Goal: Transaction & Acquisition: Obtain resource

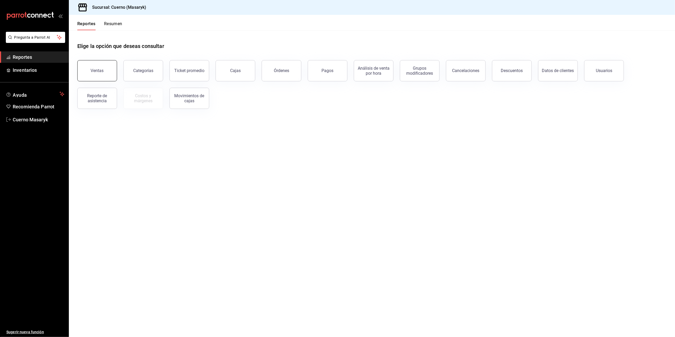
click at [101, 74] on button "Ventas" at bounding box center [97, 70] width 40 height 21
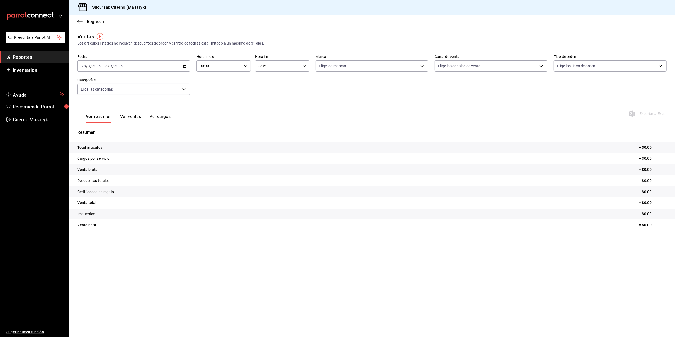
click at [185, 66] on icon "button" at bounding box center [185, 66] width 4 height 4
click at [99, 128] on span "Rango de fechas" at bounding box center [102, 130] width 41 height 6
click at [137, 137] on abbr "22" at bounding box center [138, 136] width 3 height 4
click at [193, 137] on abbr "28" at bounding box center [194, 136] width 3 height 4
drag, startPoint x: 242, startPoint y: 67, endPoint x: 248, endPoint y: 67, distance: 6.6
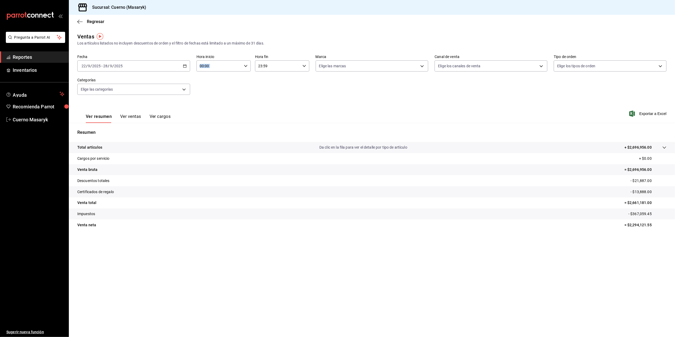
click at [248, 67] on div "00:00 Hora inicio" at bounding box center [223, 65] width 54 height 11
click at [211, 109] on span "05" at bounding box center [210, 108] width 19 height 4
type input "05:00"
click at [274, 64] on div at bounding box center [337, 168] width 675 height 337
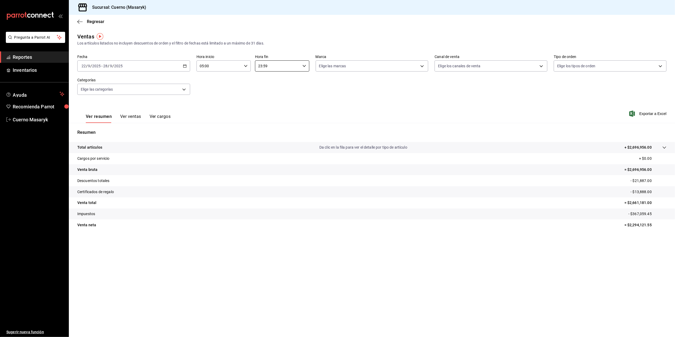
click at [274, 64] on input "23:59" at bounding box center [277, 66] width 45 height 11
click at [273, 92] on span "05" at bounding box center [268, 92] width 19 height 4
click at [300, 68] on div at bounding box center [337, 168] width 675 height 337
click at [298, 66] on input "05:59" at bounding box center [277, 66] width 45 height 11
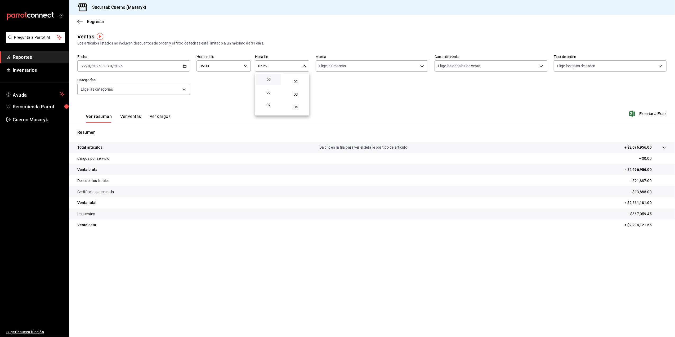
scroll to position [35, 0]
click at [300, 78] on button "03" at bounding box center [295, 82] width 25 height 11
click at [300, 68] on div at bounding box center [337, 168] width 675 height 337
click at [303, 69] on div "05:03 Hora fin" at bounding box center [282, 65] width 54 height 11
click at [295, 78] on span "00" at bounding box center [295, 79] width 19 height 4
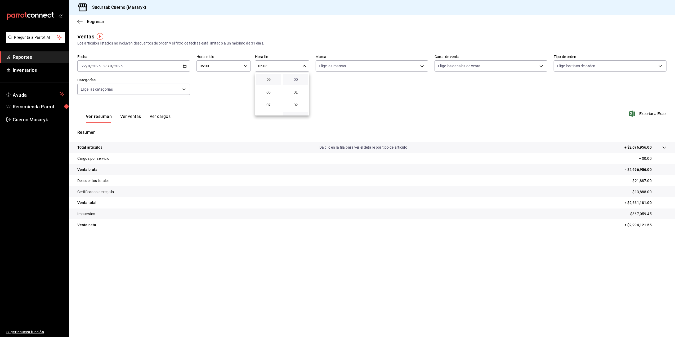
type input "05:00"
click at [411, 95] on div at bounding box center [337, 168] width 675 height 337
click at [417, 66] on body "Pregunta a Parrot AI Reportes Inventarios Ayuda Recomienda Parrot Cuerno Masary…" at bounding box center [337, 168] width 675 height 337
click at [320, 106] on input "checkbox" at bounding box center [321, 104] width 5 height 5
checkbox input "true"
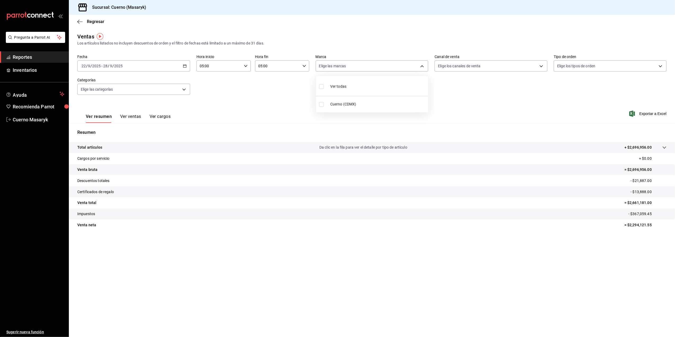
type input "4ea0d660-02b3-4785-bb88-48b5ef6e196c"
checkbox input "true"
drag, startPoint x: 483, startPoint y: 100, endPoint x: 489, endPoint y: 100, distance: 5.3
click at [489, 100] on div at bounding box center [337, 168] width 675 height 337
click at [641, 111] on span "Exportar a Excel" at bounding box center [648, 113] width 36 height 6
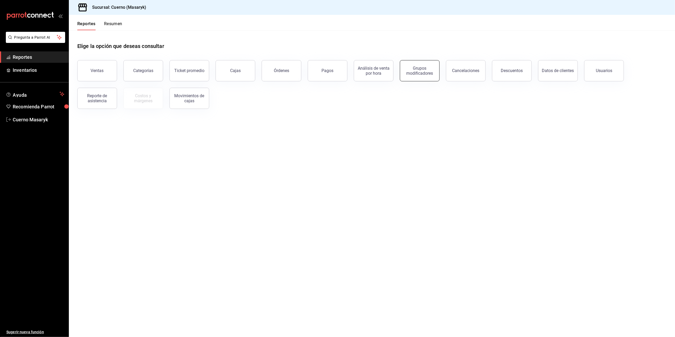
click at [425, 70] on div "Grupos modificadores" at bounding box center [419, 71] width 33 height 10
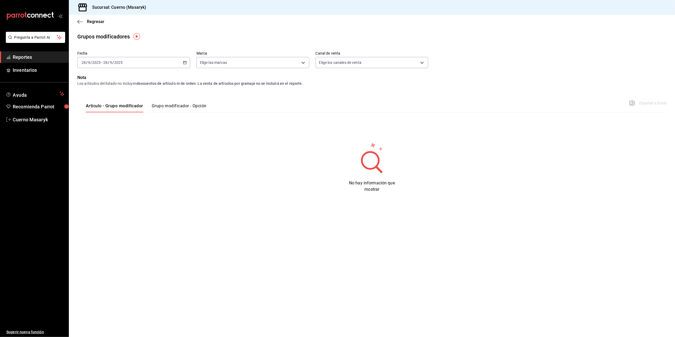
click at [185, 65] on div "2025-09-28 28 / 9 / 2025 - 2025-09-28 28 / 9 / 2025" at bounding box center [133, 62] width 113 height 11
click at [105, 125] on span "Rango de fechas" at bounding box center [102, 126] width 41 height 6
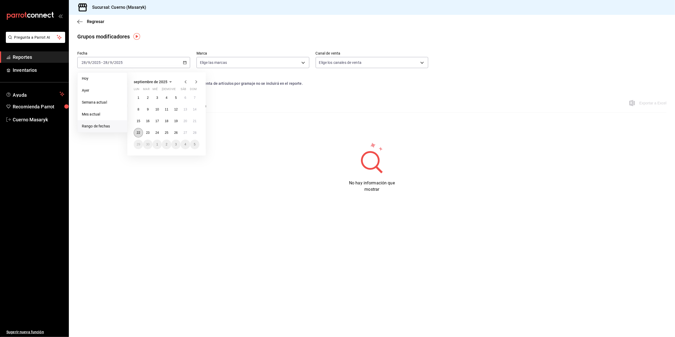
click at [139, 130] on button "22" at bounding box center [138, 133] width 9 height 10
click at [197, 131] on button "28" at bounding box center [194, 133] width 9 height 10
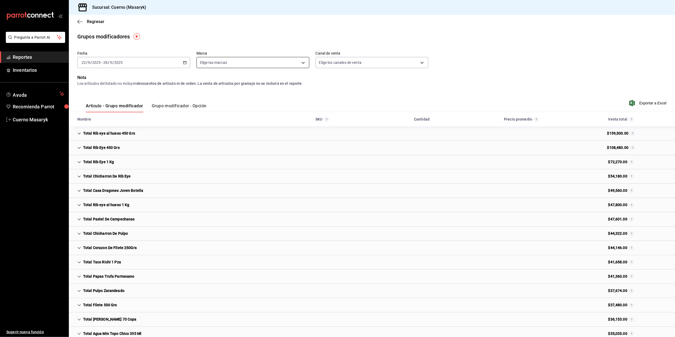
click at [296, 60] on body "Pregunta a Parrot AI Reportes Inventarios Ayuda Recomienda Parrot Cuerno Masary…" at bounding box center [337, 168] width 675 height 337
click at [203, 103] on input "checkbox" at bounding box center [201, 100] width 5 height 5
checkbox input "true"
type input "4ea0d660-02b3-4785-bb88-48b5ef6e196c"
checkbox input "true"
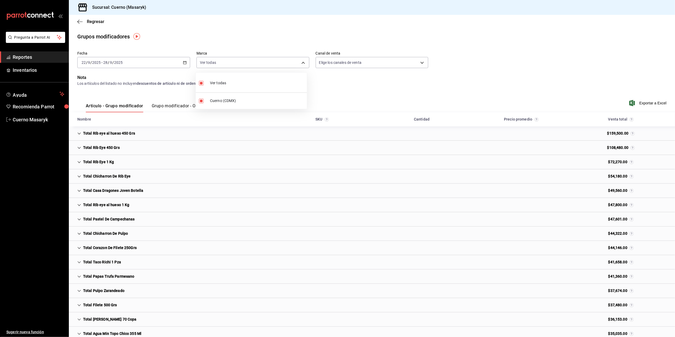
click at [582, 74] on div at bounding box center [337, 168] width 675 height 337
click at [648, 104] on span "Exportar a Excel" at bounding box center [648, 103] width 36 height 6
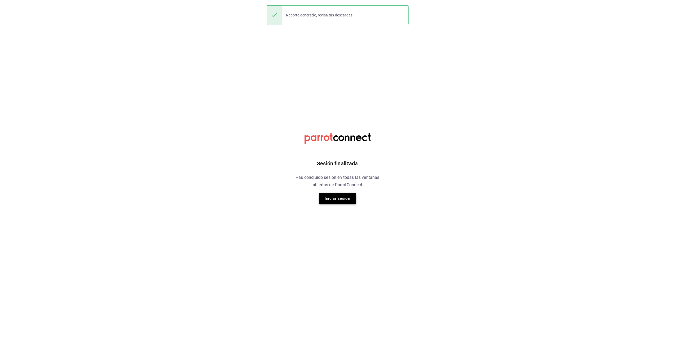
click at [332, 200] on button "Iniciar sesión" at bounding box center [337, 198] width 37 height 11
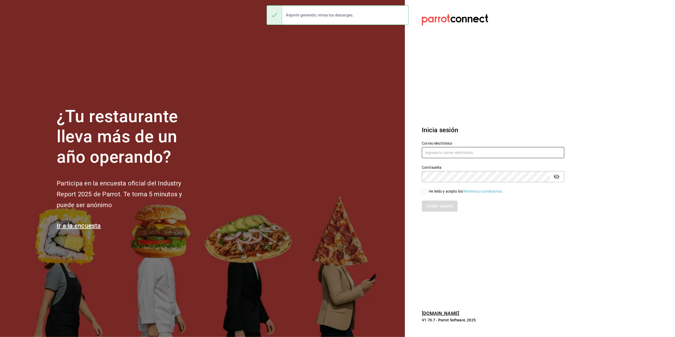
type input "cuerno.cdmx@grupocosteno.com"
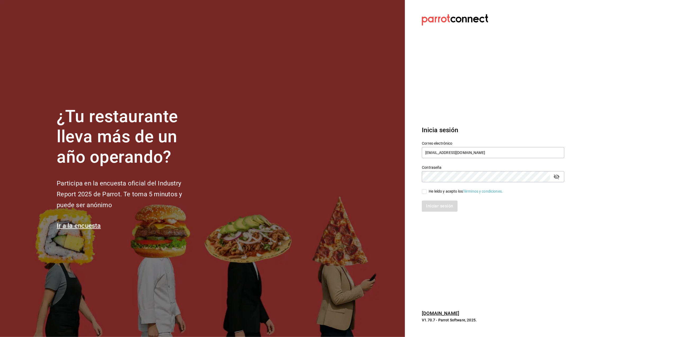
click at [423, 193] on input "He leído y acepto los Términos y condiciones." at bounding box center [424, 191] width 5 height 5
checkbox input "true"
click at [430, 208] on button "Iniciar sesión" at bounding box center [440, 205] width 36 height 11
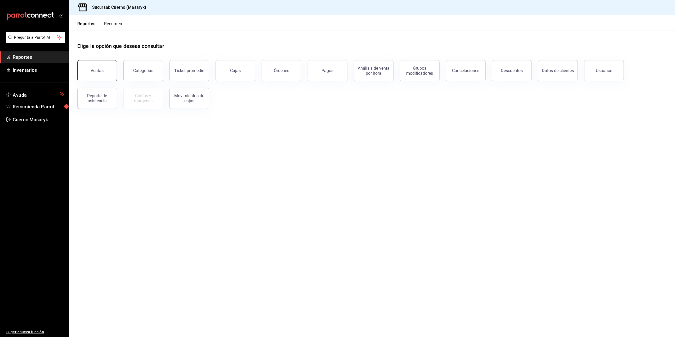
click at [106, 69] on button "Ventas" at bounding box center [97, 70] width 40 height 21
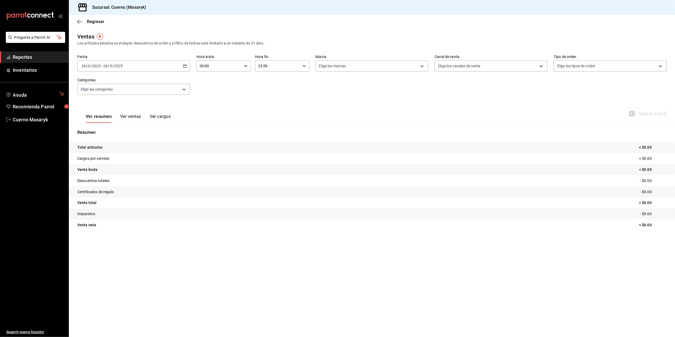
click at [182, 66] on div "[DATE] [DATE] - [DATE] [DATE]" at bounding box center [133, 65] width 113 height 11
click at [102, 130] on span "Rango de fechas" at bounding box center [102, 130] width 41 height 6
click at [138, 137] on abbr "22" at bounding box center [138, 136] width 3 height 4
click at [196, 133] on button "28" at bounding box center [194, 136] width 9 height 10
click at [248, 67] on div "00:00 Hora inicio" at bounding box center [223, 65] width 54 height 11
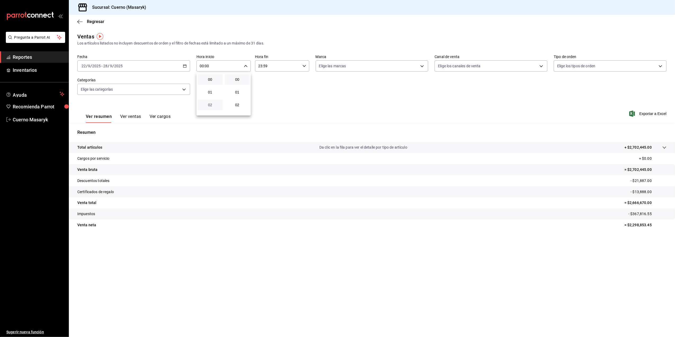
scroll to position [35, 0]
click at [213, 107] on span "05" at bounding box center [210, 108] width 19 height 4
type input "05:00"
click at [299, 67] on div at bounding box center [337, 168] width 675 height 337
click at [285, 66] on input "23:59" at bounding box center [277, 66] width 45 height 11
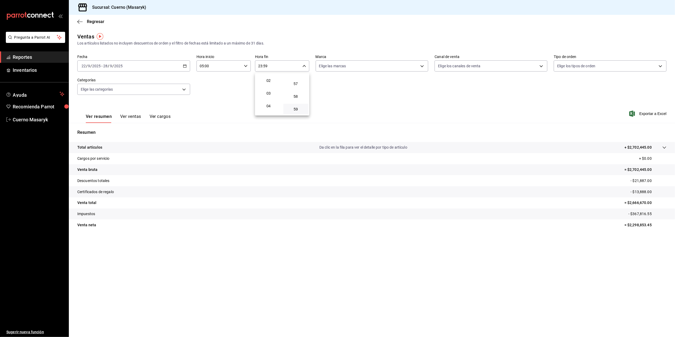
scroll to position [35, 0]
click at [268, 107] on span "05" at bounding box center [268, 108] width 19 height 4
click at [305, 64] on div at bounding box center [337, 168] width 675 height 337
click at [299, 68] on input "05:59" at bounding box center [277, 66] width 45 height 11
click at [298, 78] on span "00" at bounding box center [295, 79] width 19 height 4
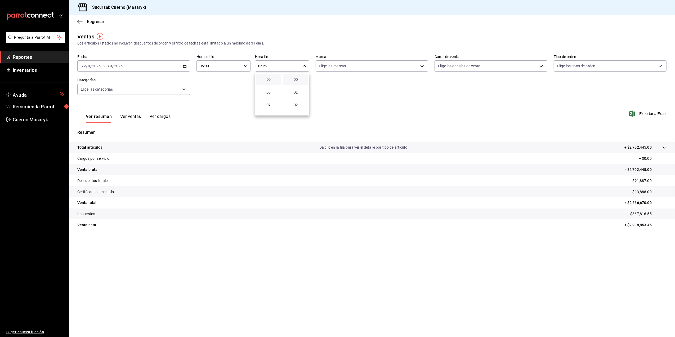
type input "05:00"
click at [425, 68] on div at bounding box center [337, 168] width 675 height 337
click at [368, 64] on body "Pregunta a Parrot AI Reportes Inventarios Ayuda Recomienda Parrot Cuerno Masary…" at bounding box center [337, 168] width 675 height 337
click at [323, 104] on input "checkbox" at bounding box center [321, 104] width 5 height 5
checkbox input "true"
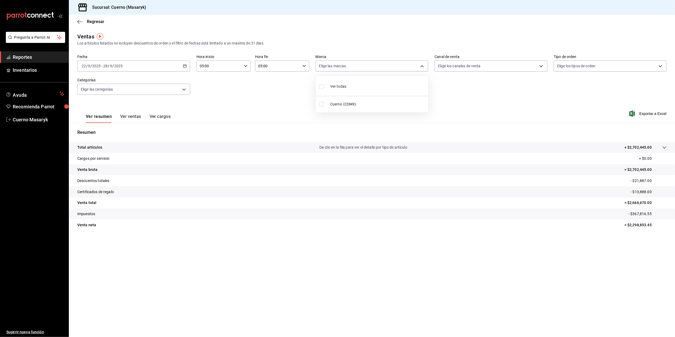
type input "4ea0d660-02b3-4785-bb88-48b5ef6e196c"
checkbox input "true"
click at [524, 102] on div at bounding box center [337, 168] width 675 height 337
click at [648, 114] on span "Exportar a Excel" at bounding box center [648, 113] width 36 height 6
